Goal: Task Accomplishment & Management: Complete application form

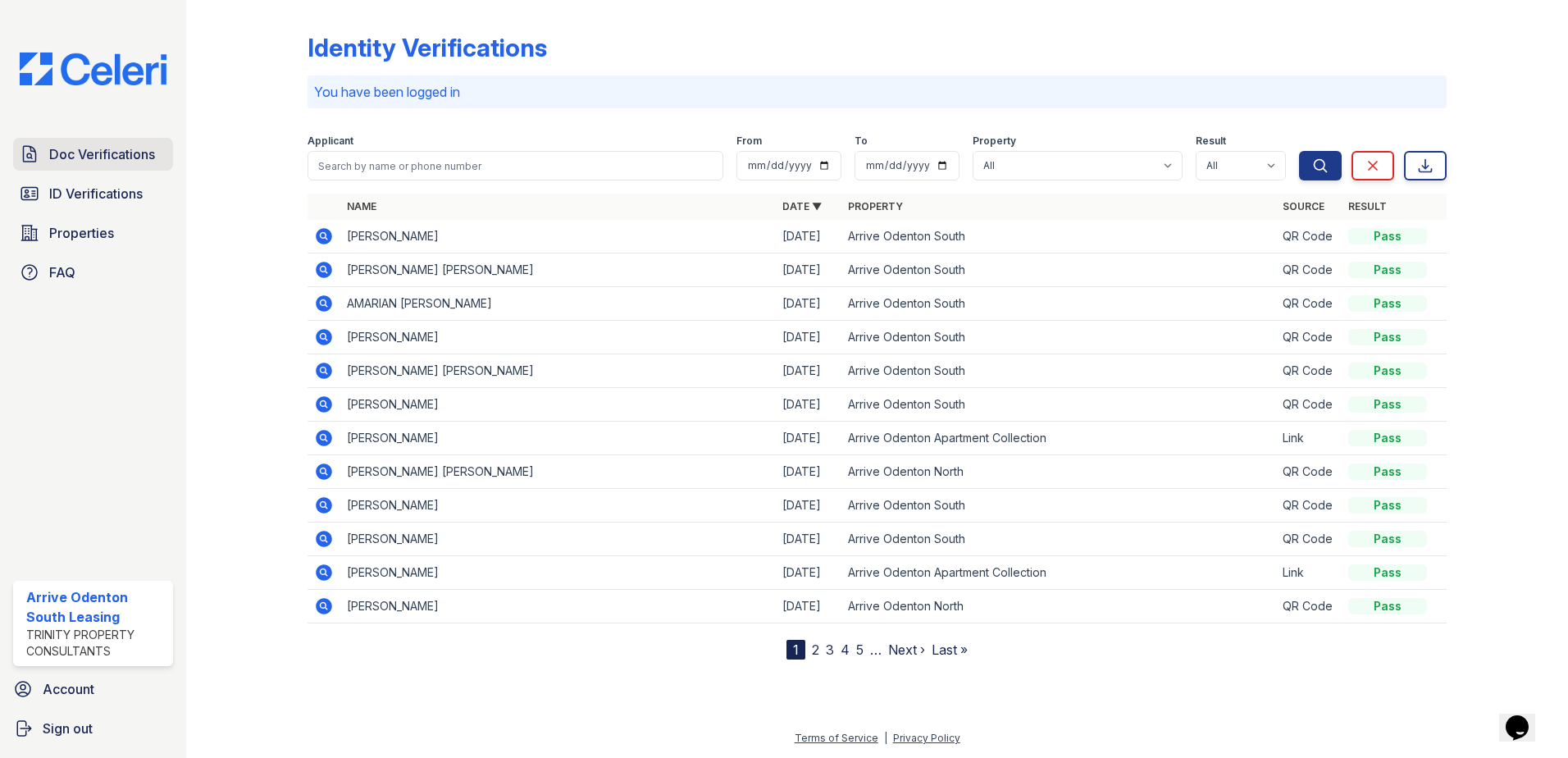
click at [139, 162] on span "Doc Verifications" at bounding box center [102, 154] width 105 height 20
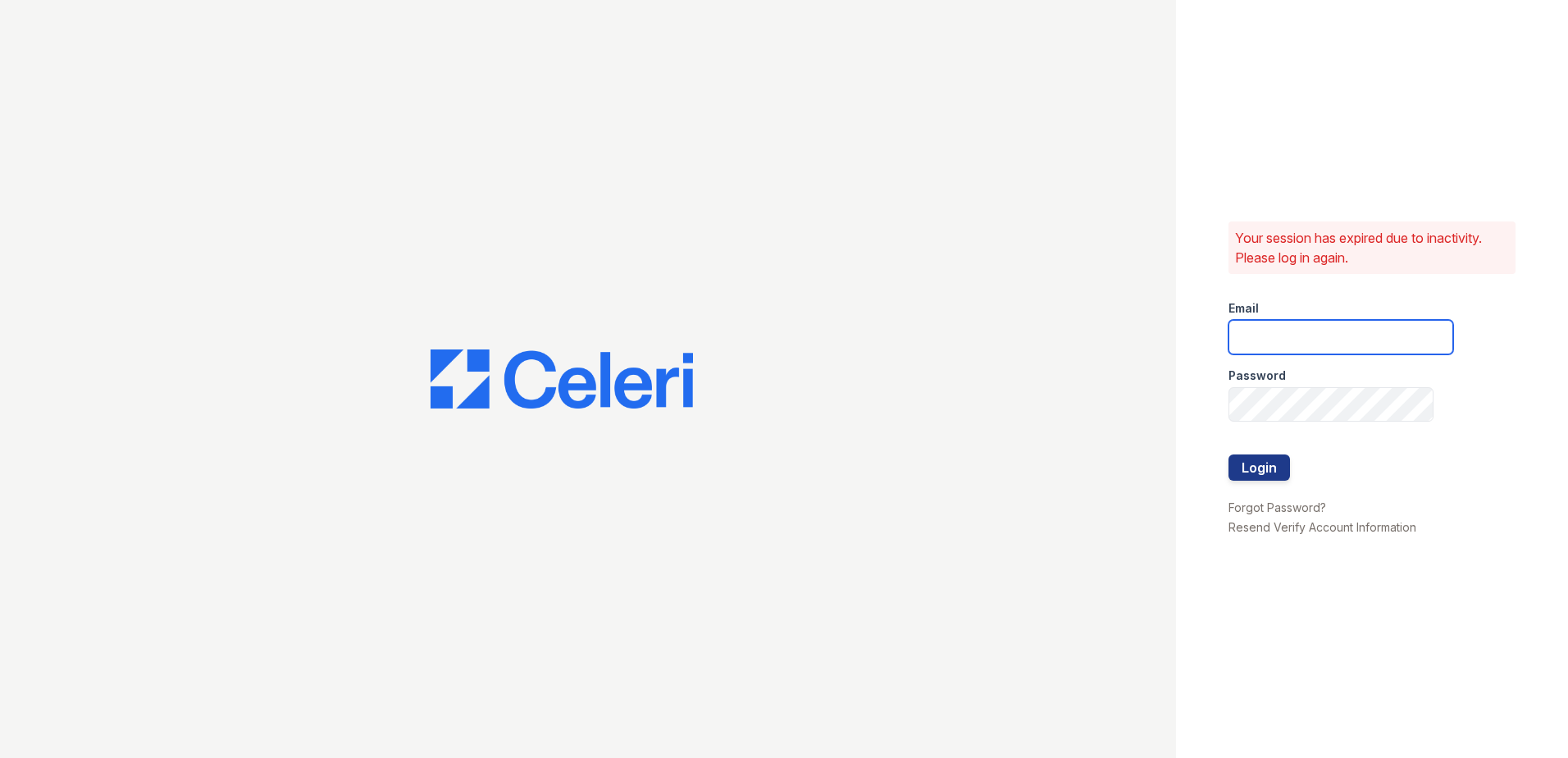
type input "arriveodentonsouth@trinity-pm.com"
click at [1269, 469] on button "Login" at bounding box center [1259, 467] width 61 height 26
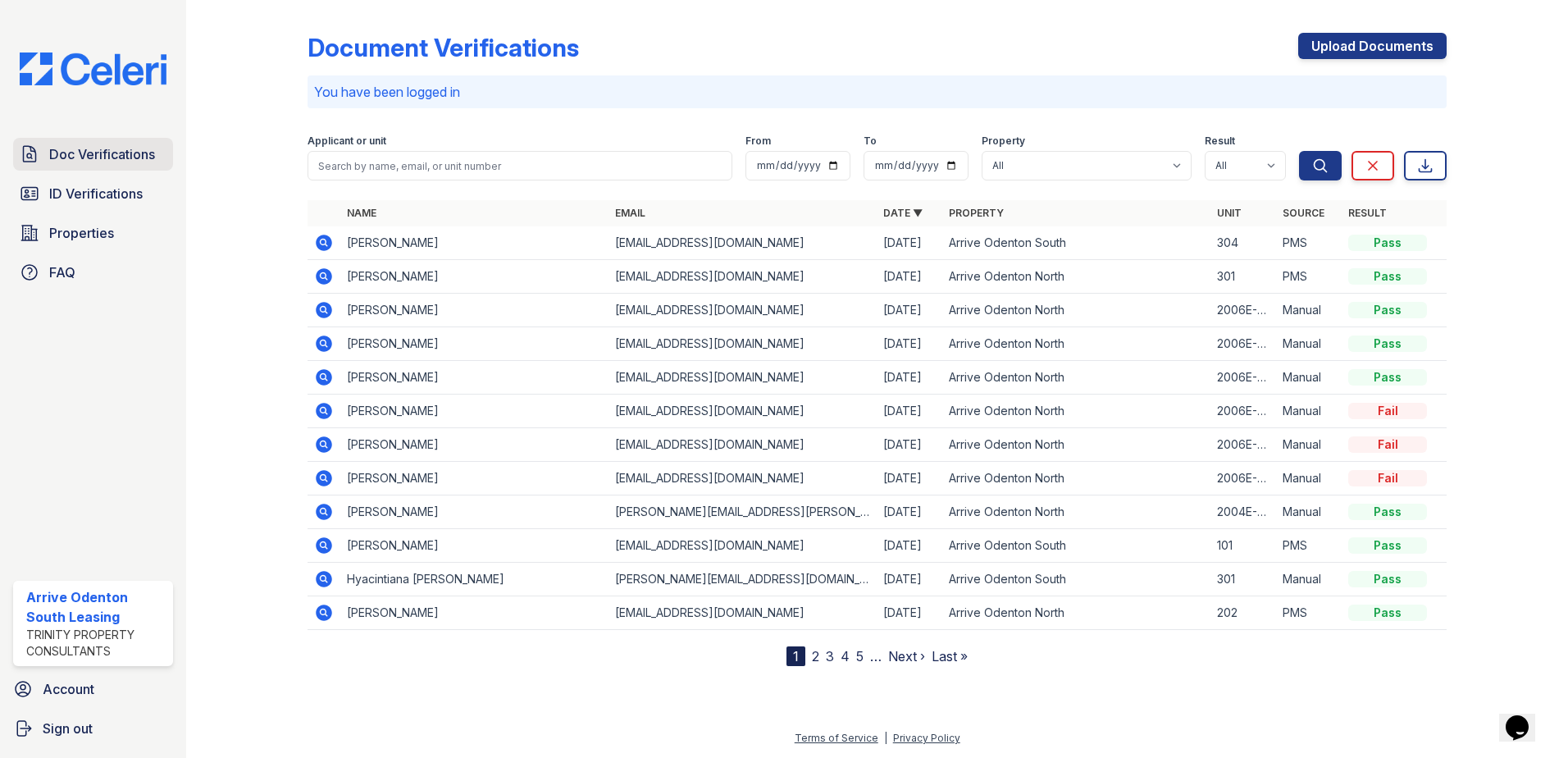
click at [78, 152] on span "Doc Verifications" at bounding box center [102, 154] width 105 height 20
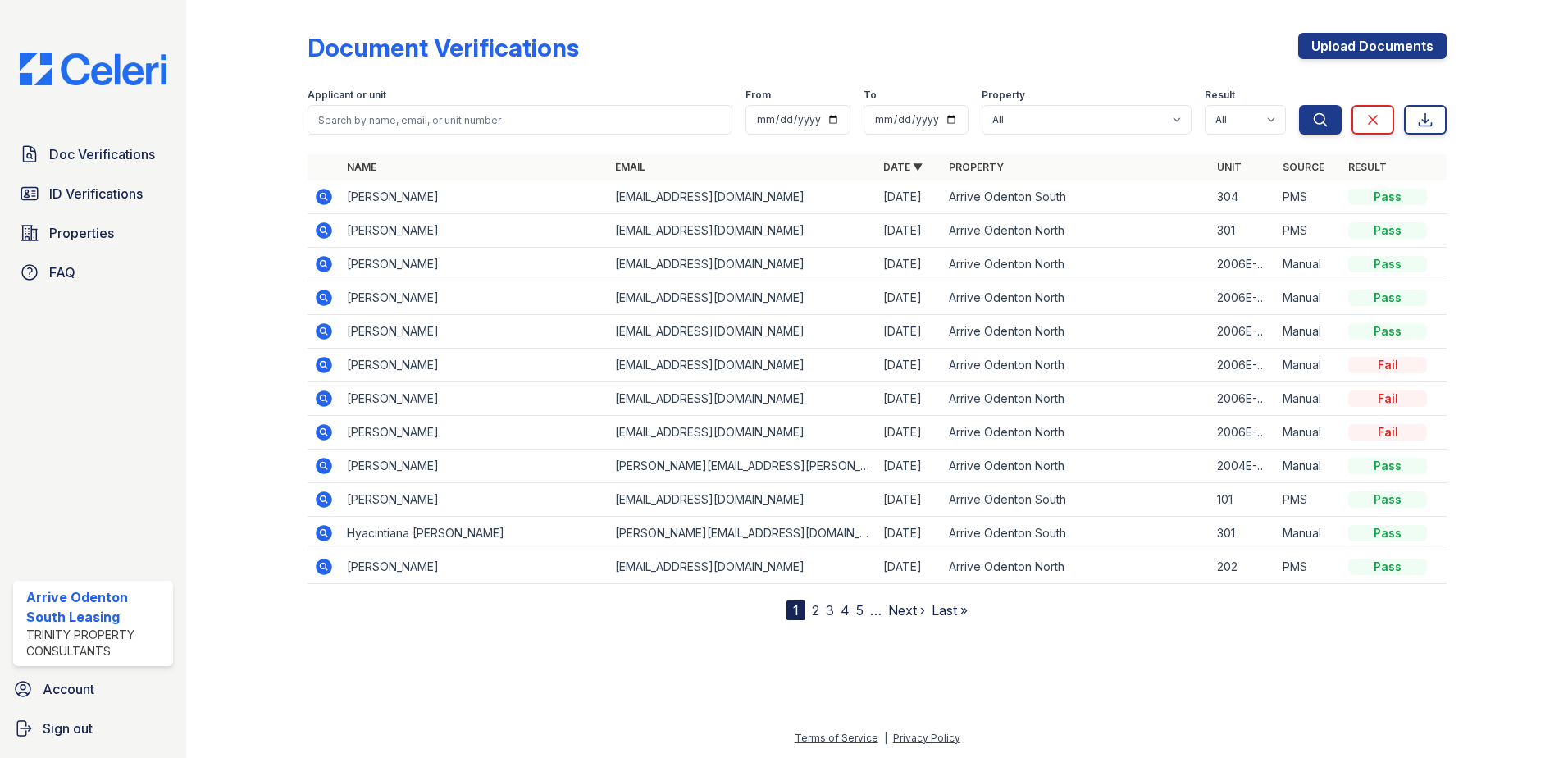
click at [333, 546] on td at bounding box center [324, 533] width 33 height 34
click at [322, 538] on icon at bounding box center [323, 533] width 16 height 16
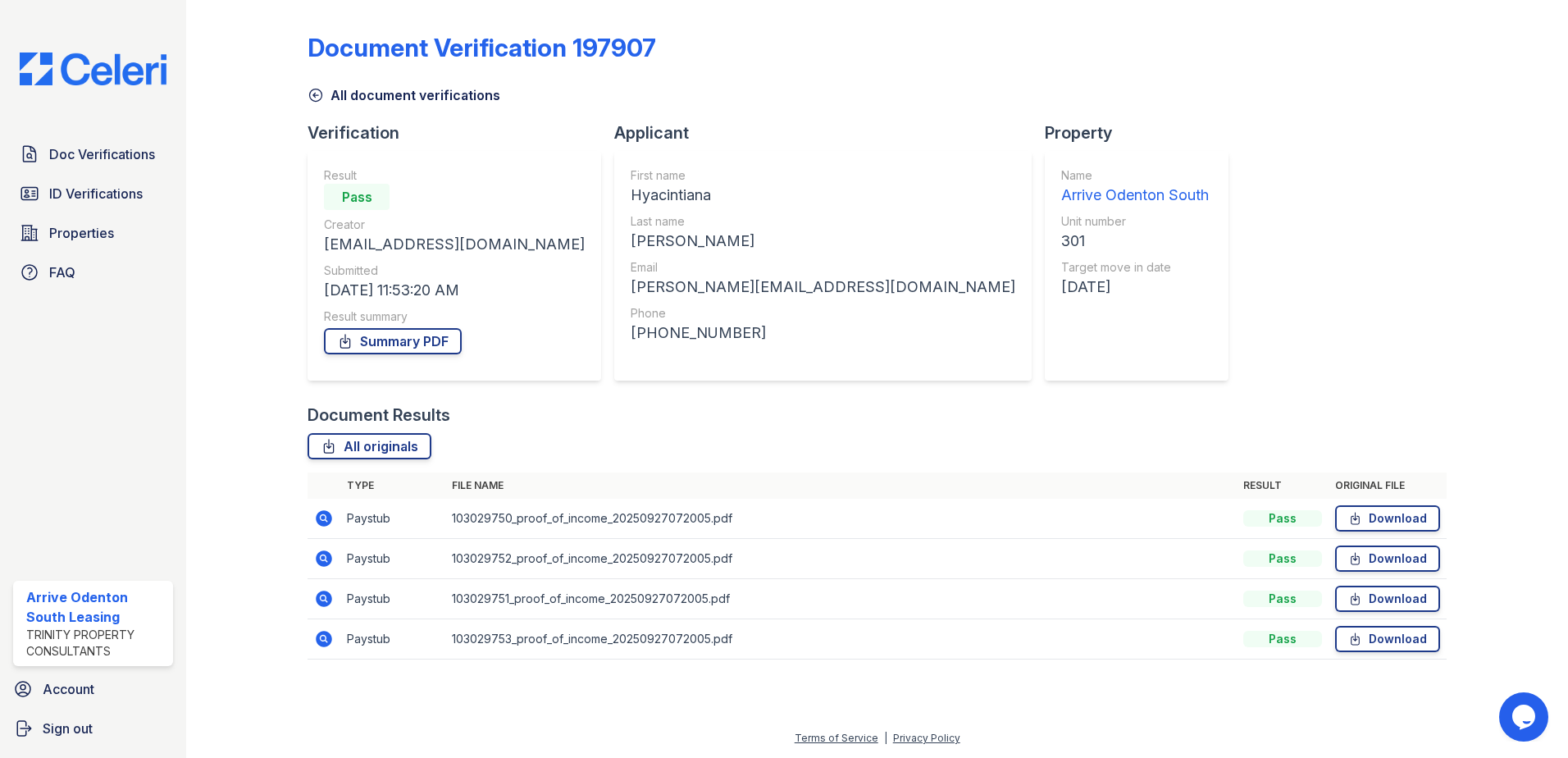
click at [329, 521] on icon at bounding box center [323, 518] width 16 height 16
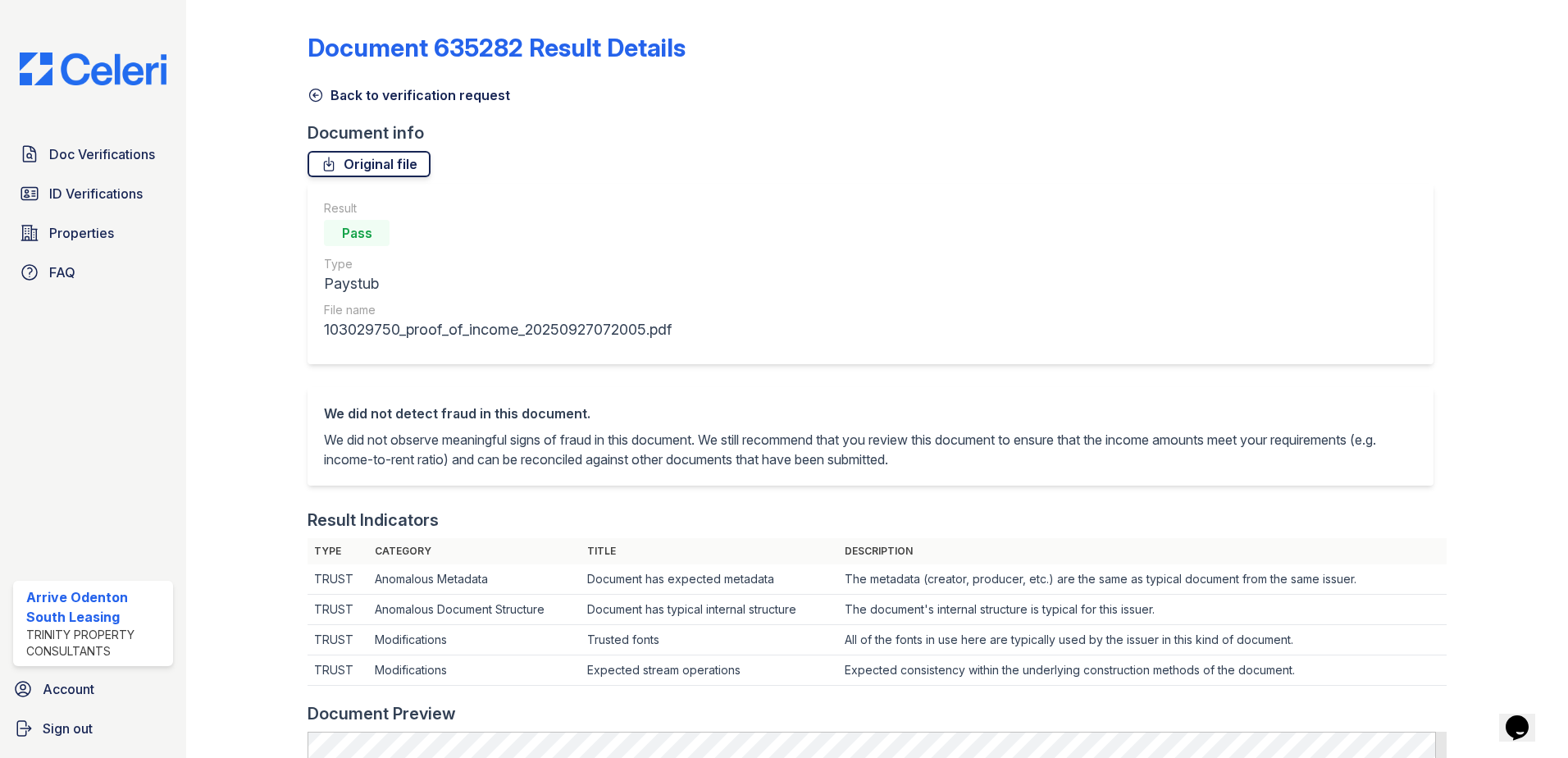
click at [358, 155] on link "Original file" at bounding box center [369, 163] width 123 height 26
click at [86, 159] on span "Doc Verifications" at bounding box center [102, 154] width 105 height 20
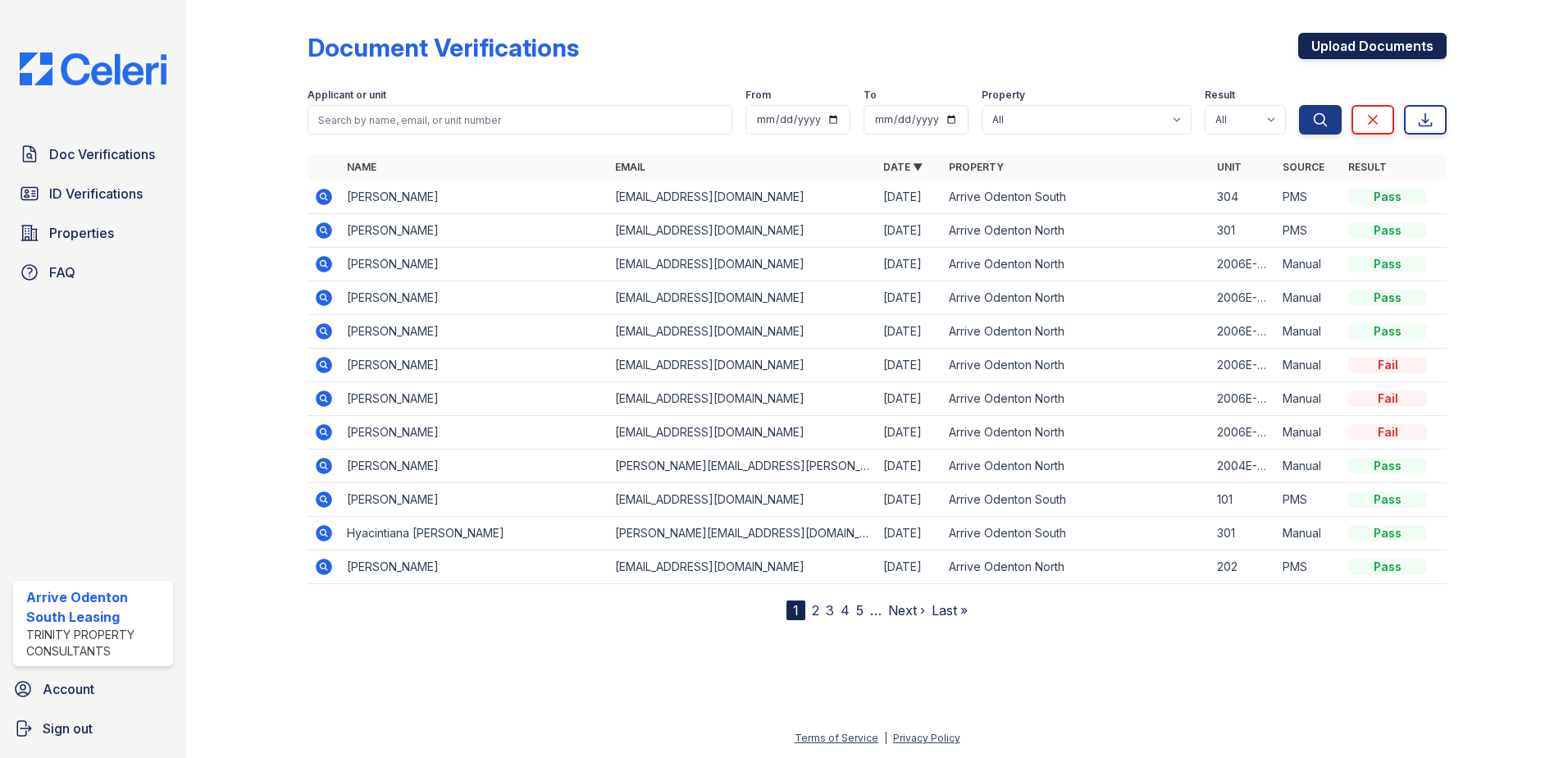
click at [1394, 46] on link "Upload Documents" at bounding box center [1372, 46] width 149 height 26
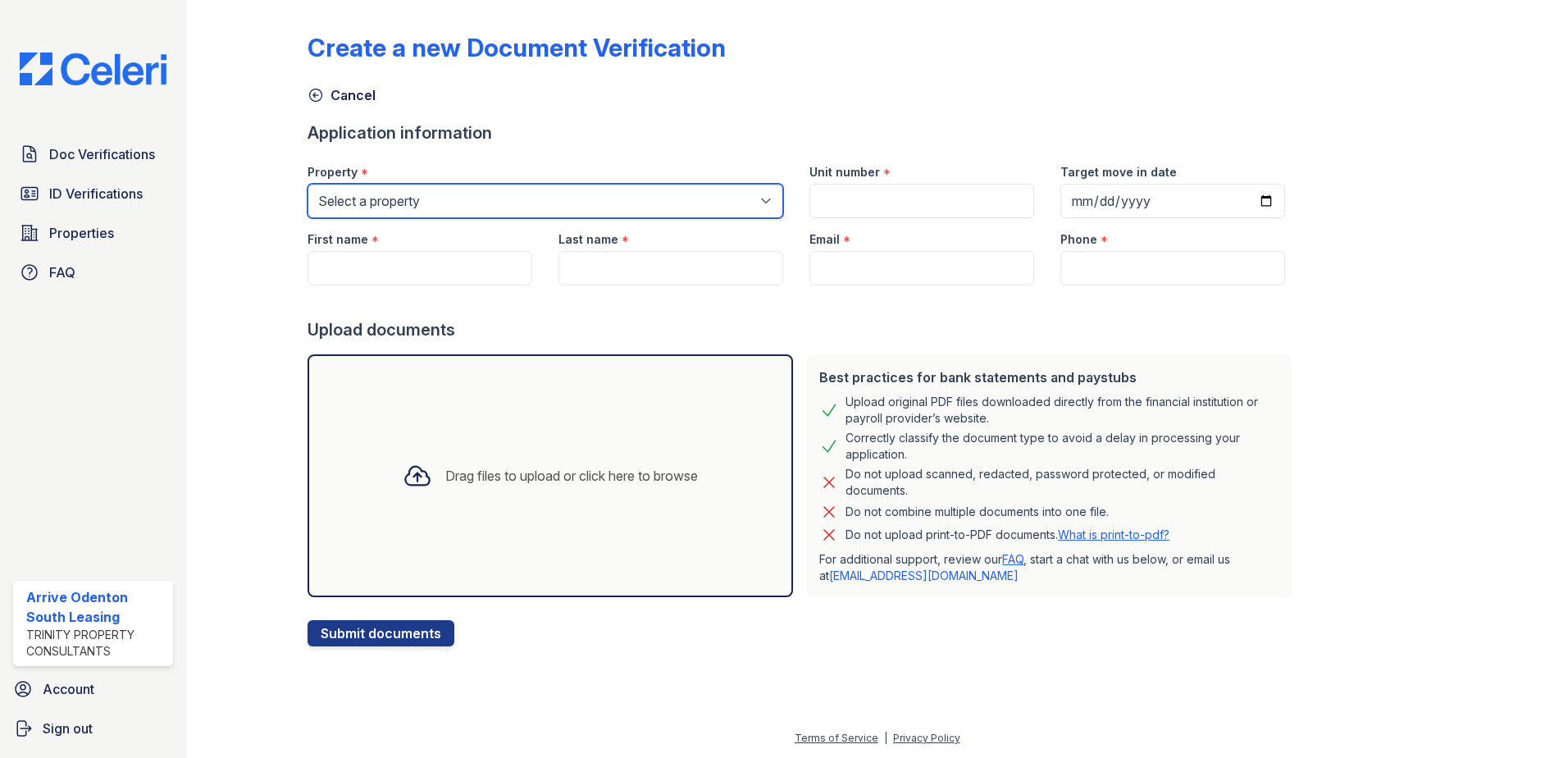
click at [565, 184] on select "Select a property Arrive Odenton Apartment Collection Arrive Odenton North Arri…" at bounding box center [545, 201] width 476 height 34
select select "1816"
click at [308, 184] on select "Select a property Arrive Odenton Apartment Collection Arrive Odenton North Arri…" at bounding box center [545, 201] width 476 height 34
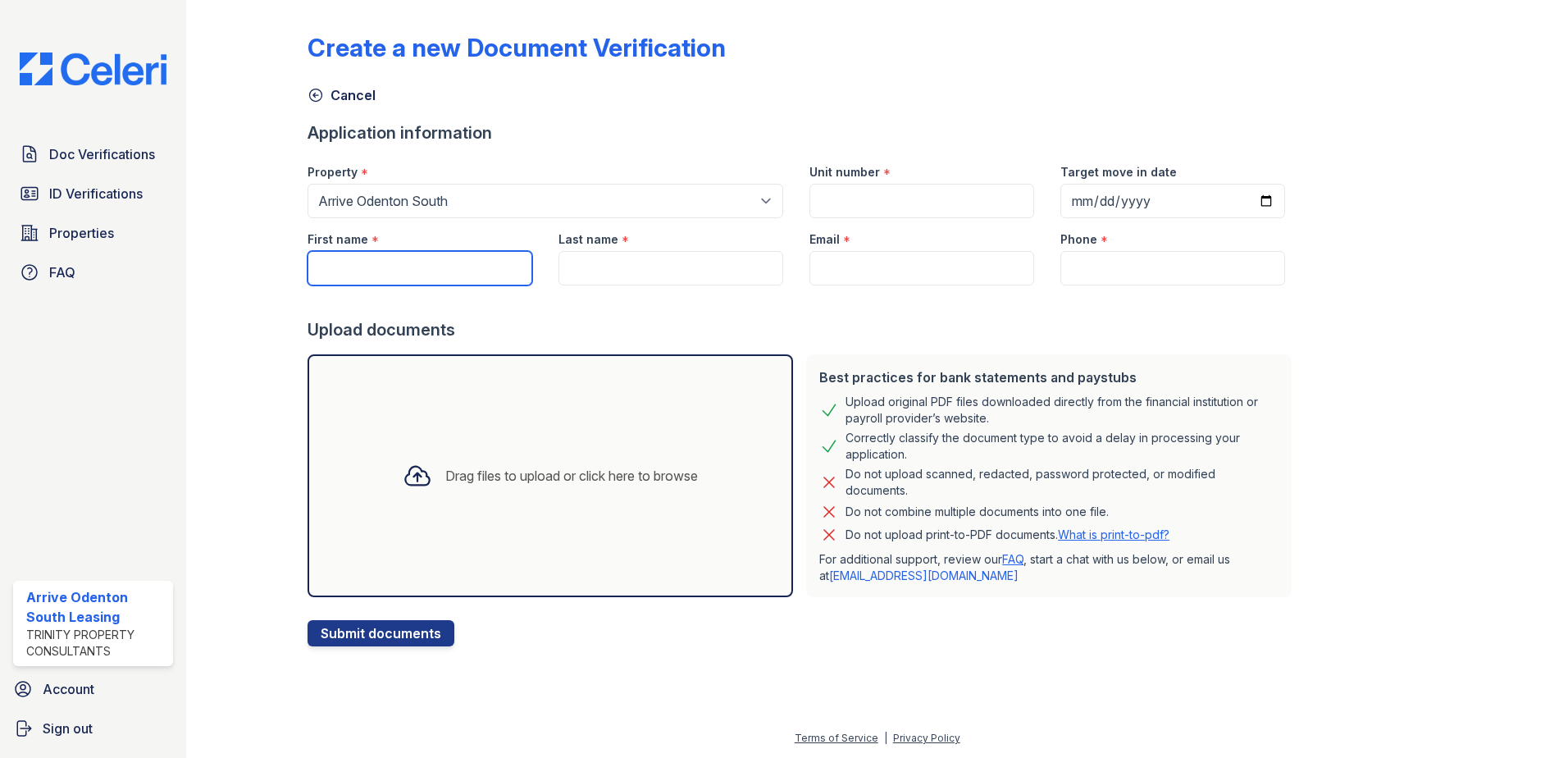
click at [495, 264] on input "First name" at bounding box center [420, 268] width 225 height 34
type input "[PERSON_NAME]"
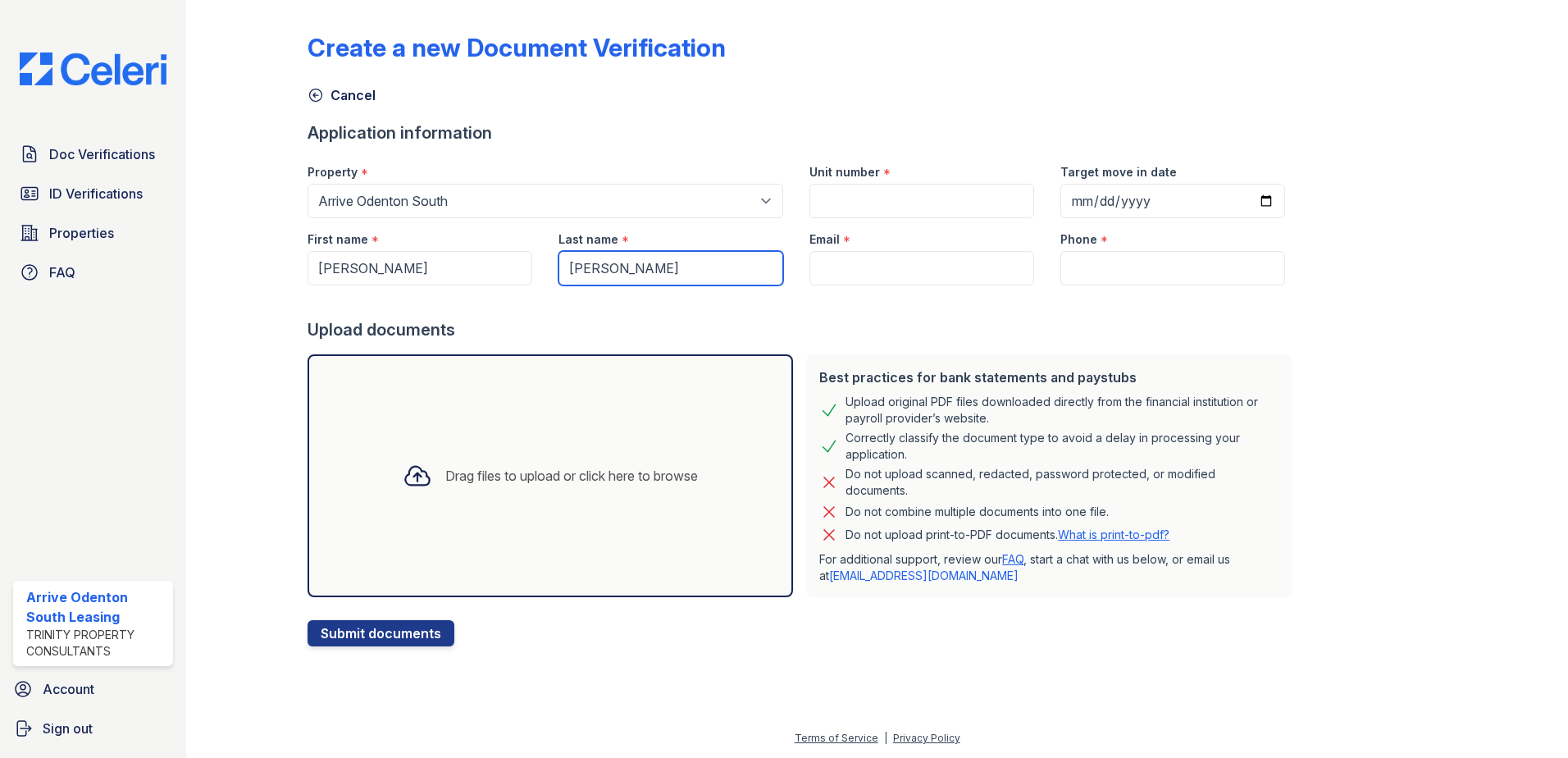
type input "[PERSON_NAME]"
